Goal: Information Seeking & Learning: Learn about a topic

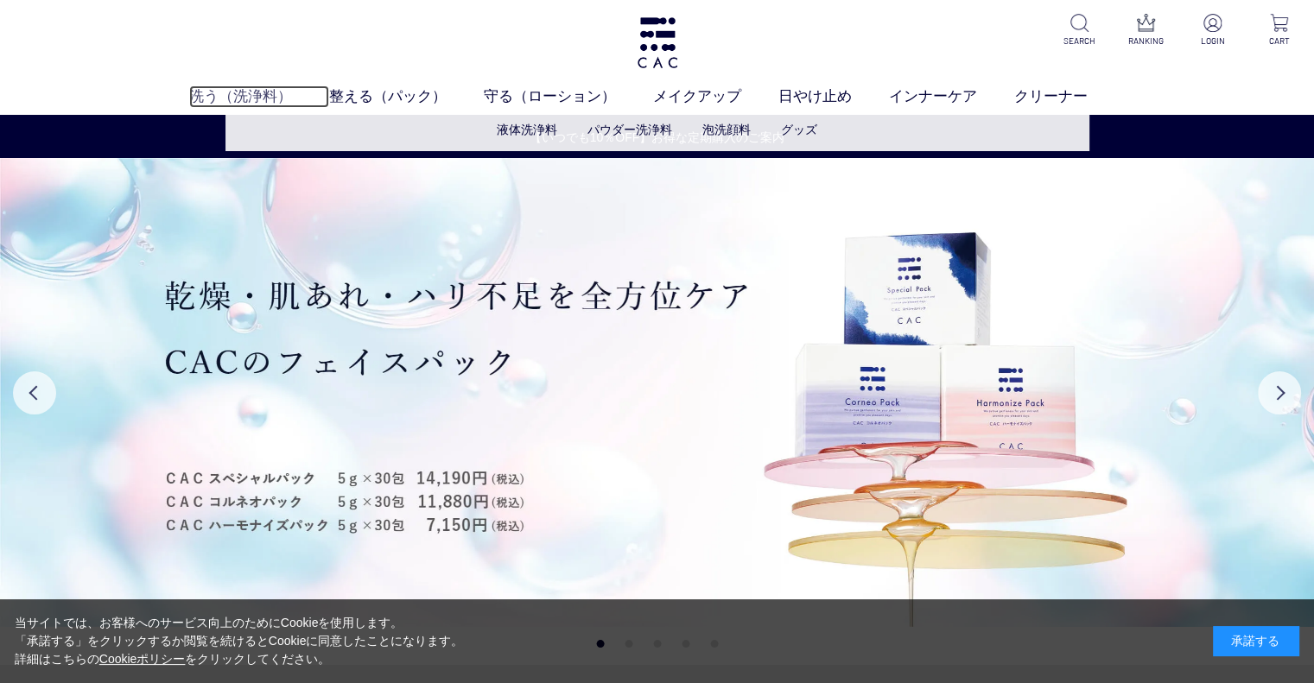
click at [199, 98] on link "洗う（洗浄料）" at bounding box center [259, 97] width 140 height 22
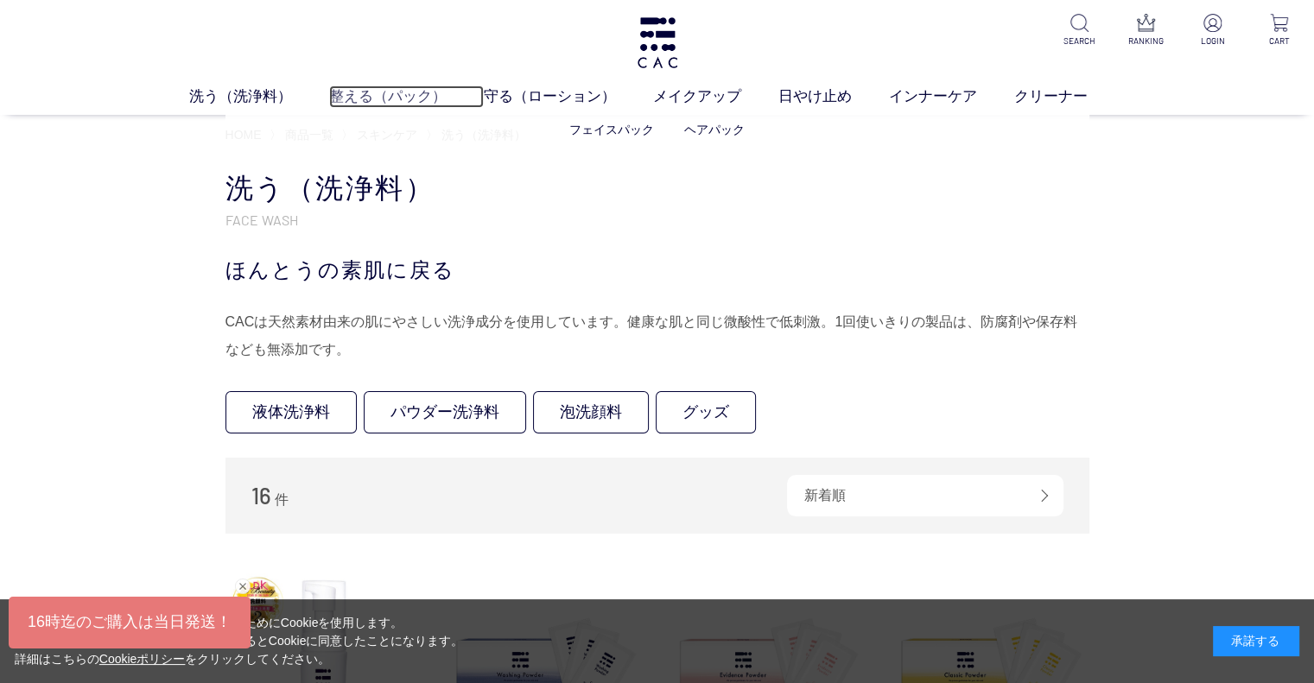
click at [343, 96] on link "整える（パック）" at bounding box center [406, 97] width 155 height 22
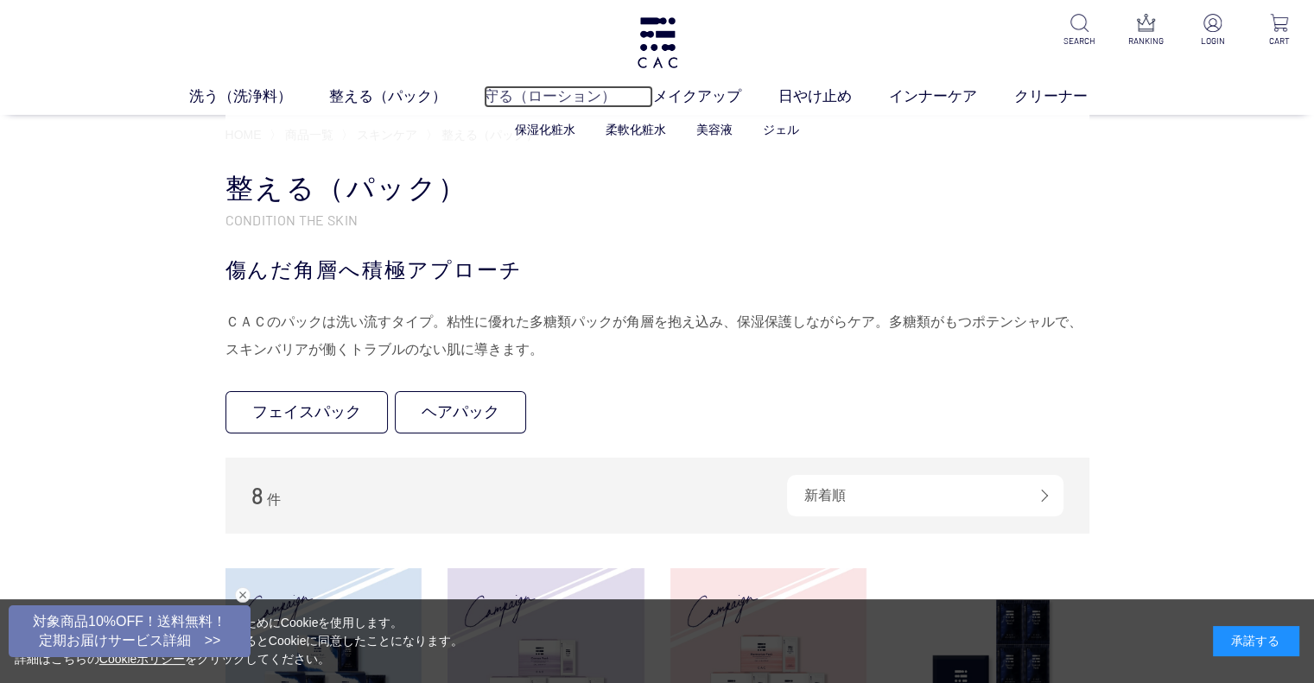
click at [546, 92] on link "守る（ローション）" at bounding box center [568, 97] width 169 height 22
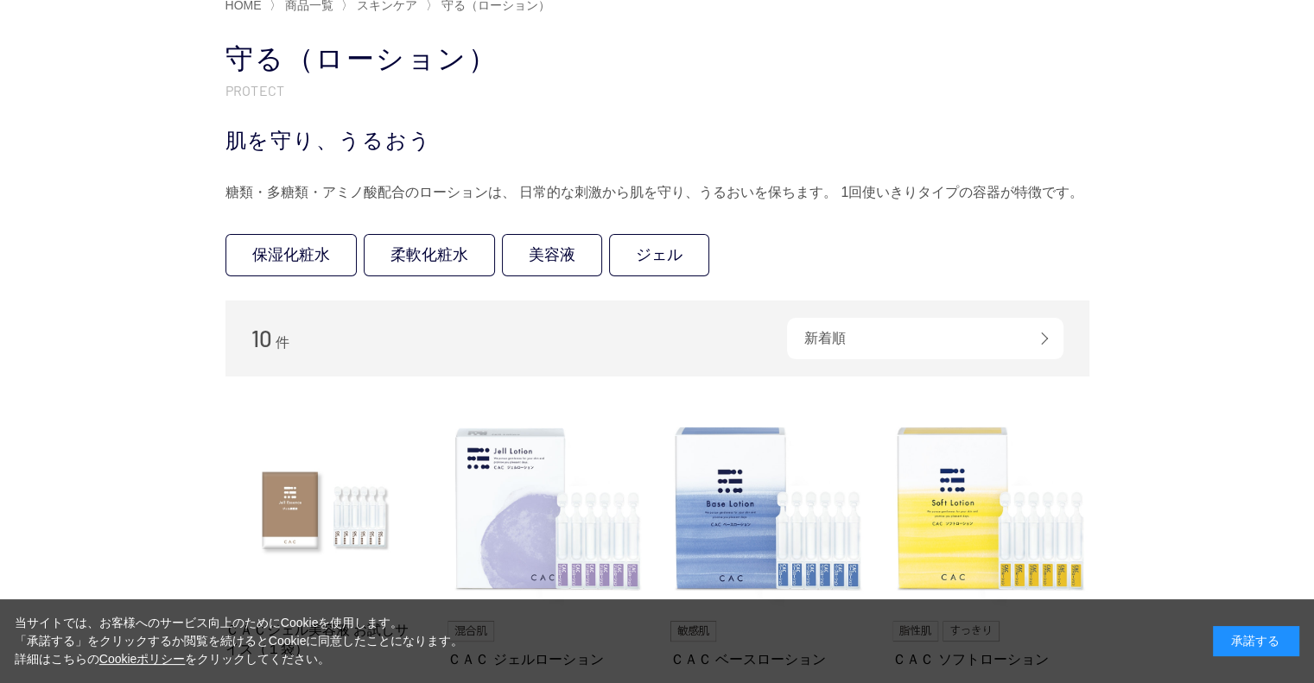
scroll to position [86, 0]
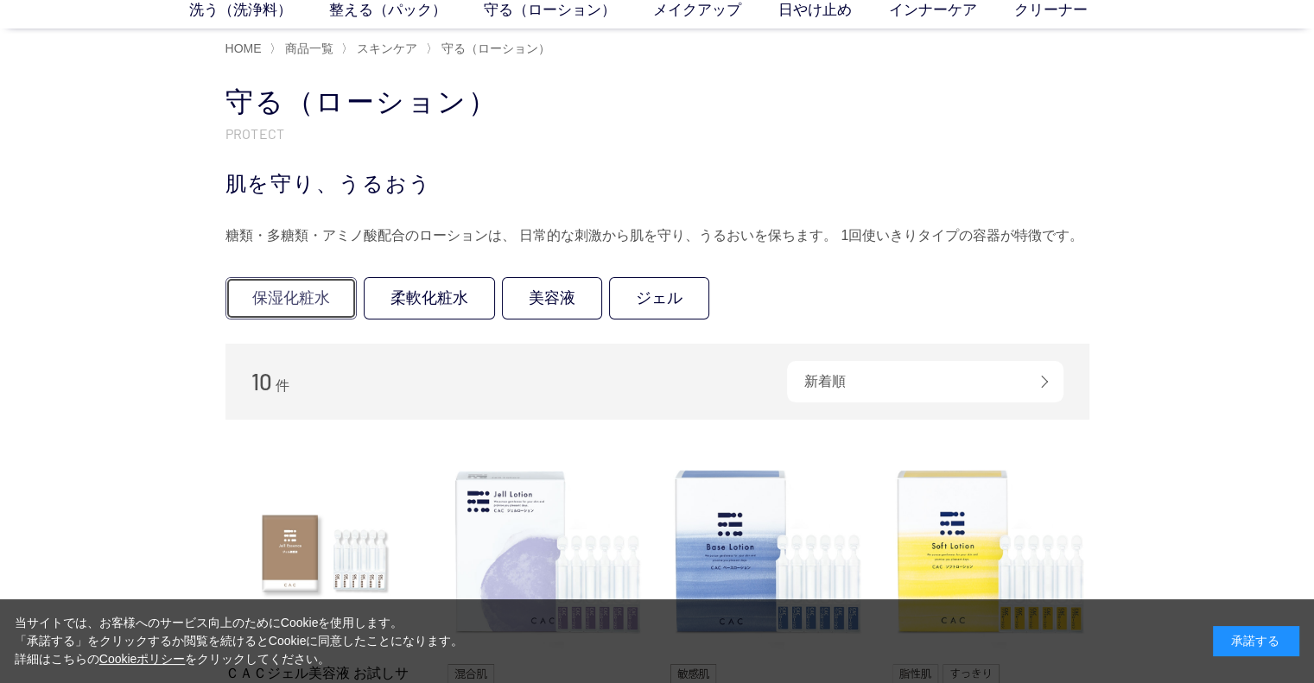
click at [279, 310] on link "保湿化粧水" at bounding box center [290, 298] width 131 height 42
click at [578, 298] on link "美容液" at bounding box center [552, 298] width 100 height 42
click at [674, 293] on link "ジェル" at bounding box center [659, 298] width 100 height 42
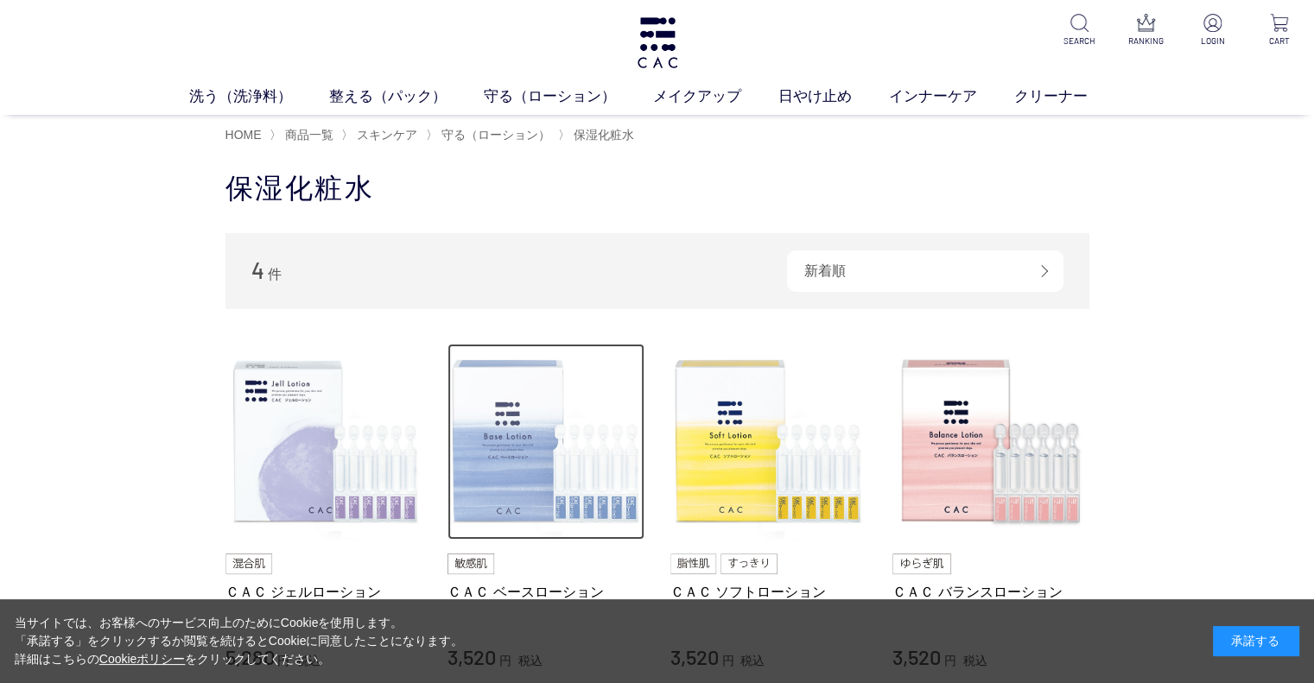
click at [553, 416] on img at bounding box center [546, 442] width 197 height 197
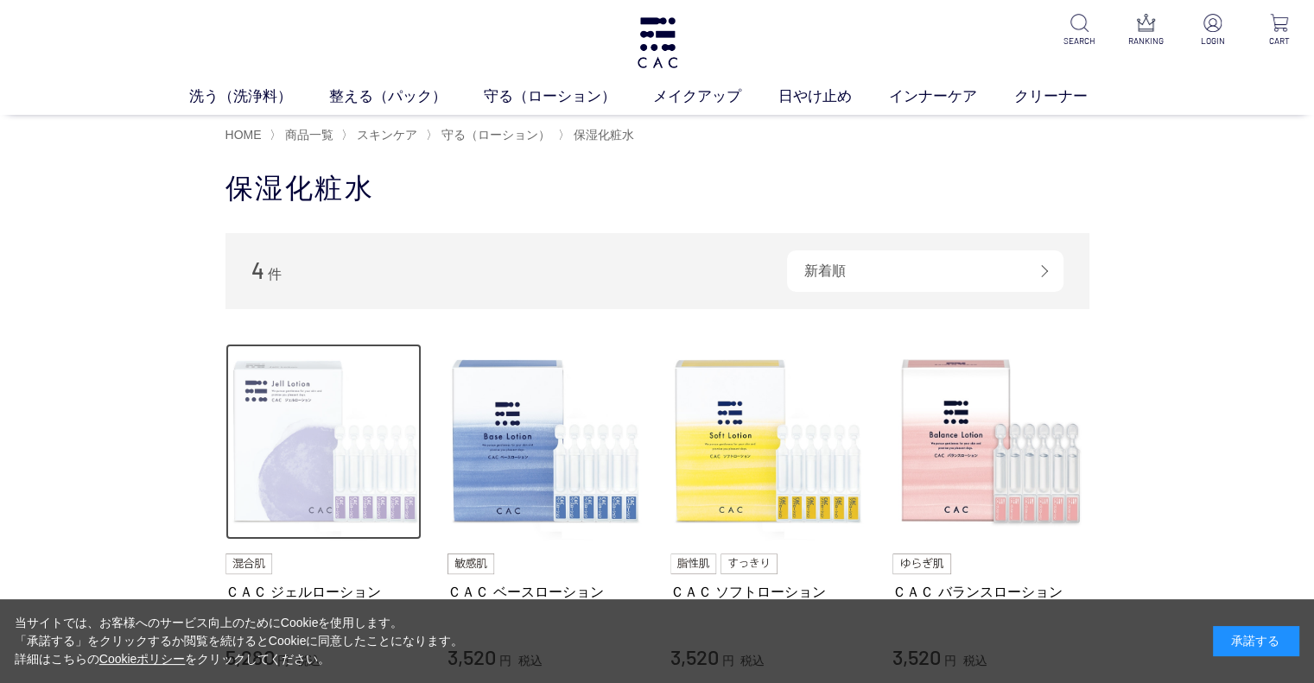
click at [328, 439] on img at bounding box center [323, 442] width 197 height 197
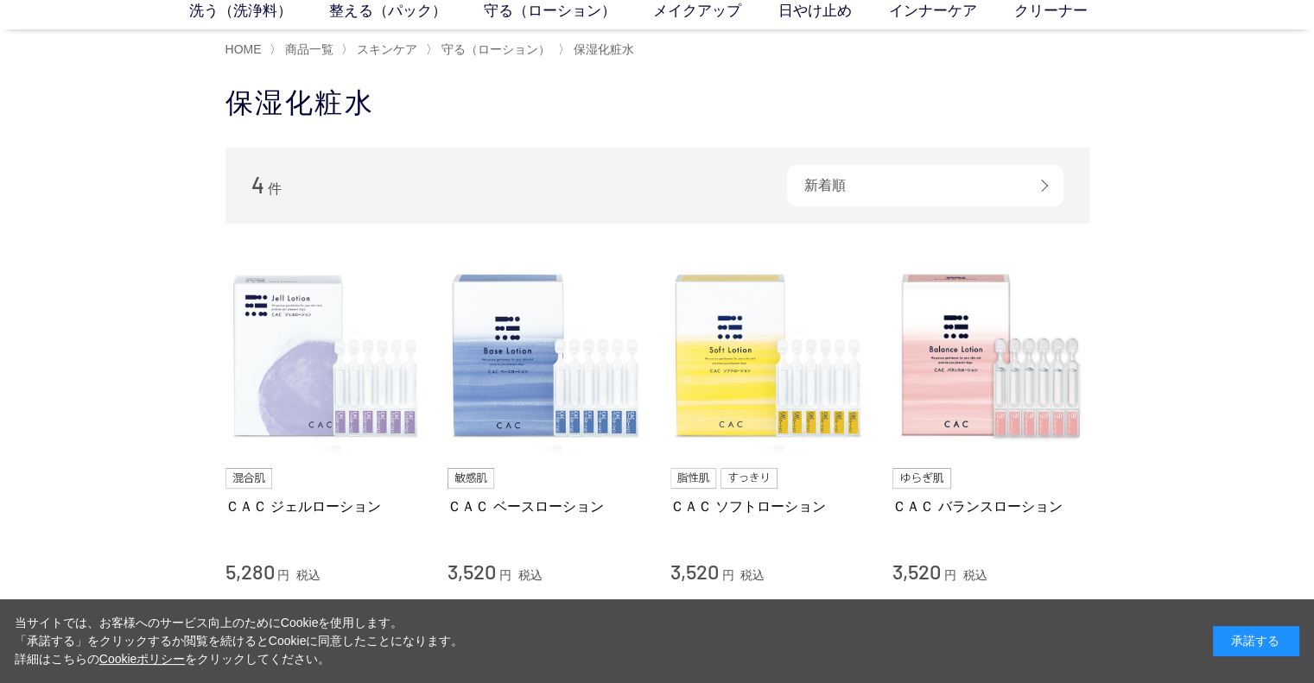
scroll to position [86, 0]
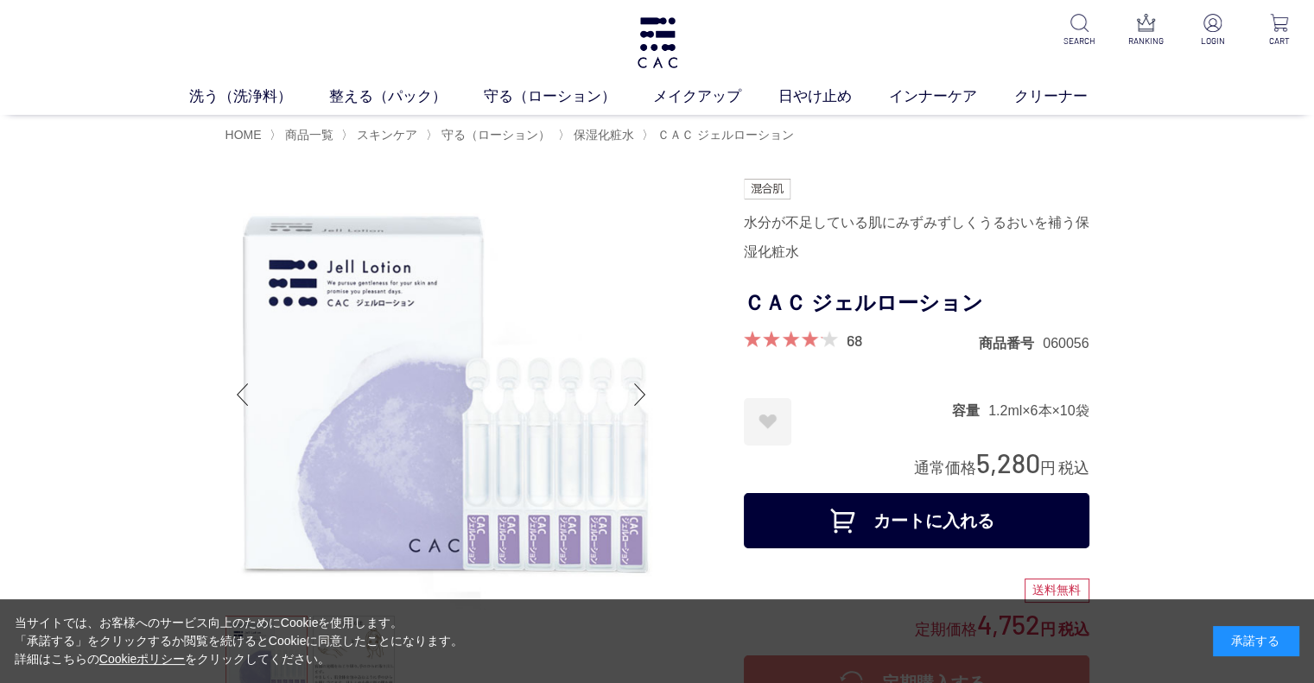
scroll to position [259, 0]
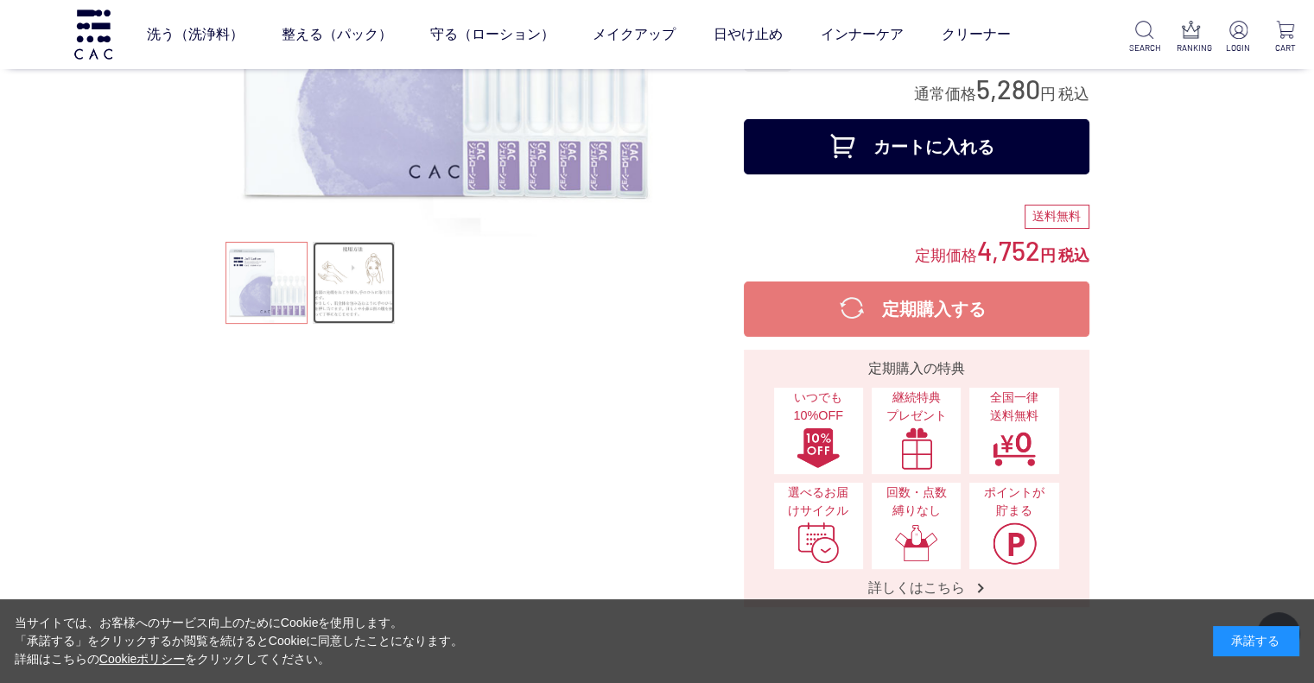
click at [362, 284] on link at bounding box center [354, 283] width 82 height 82
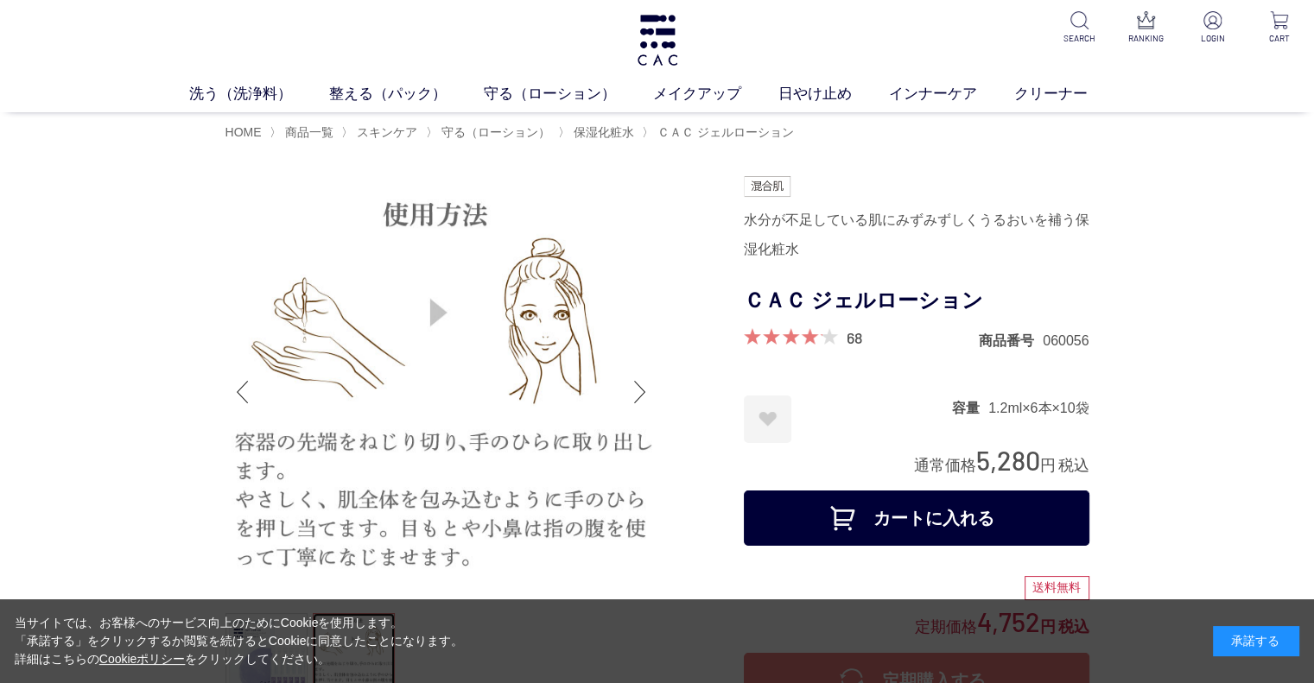
scroll to position [0, 0]
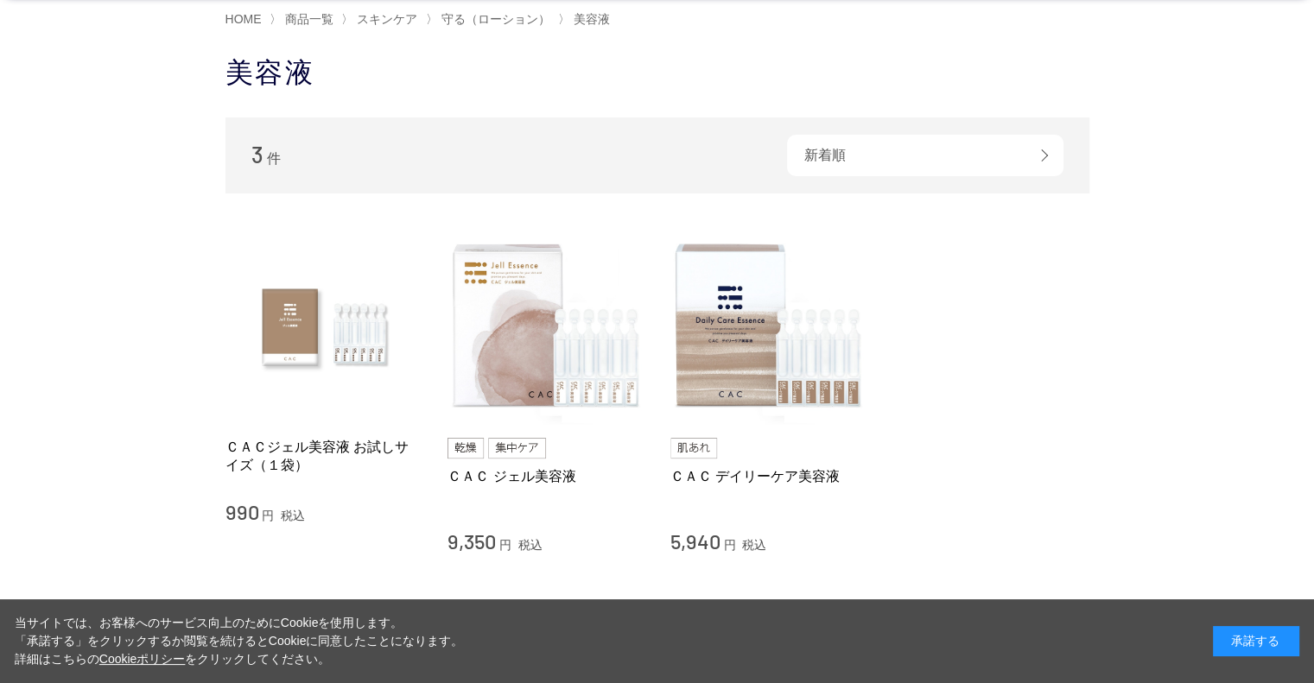
scroll to position [86, 0]
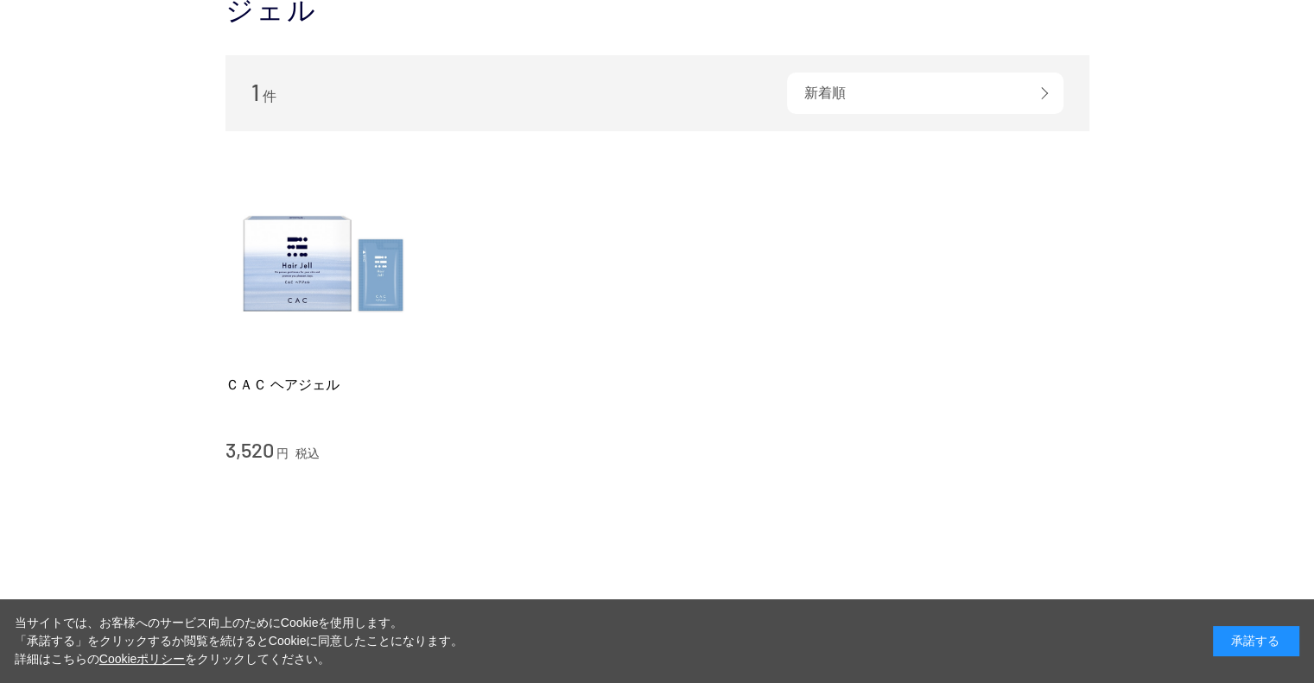
scroll to position [86, 0]
